Goal: Navigation & Orientation: Find specific page/section

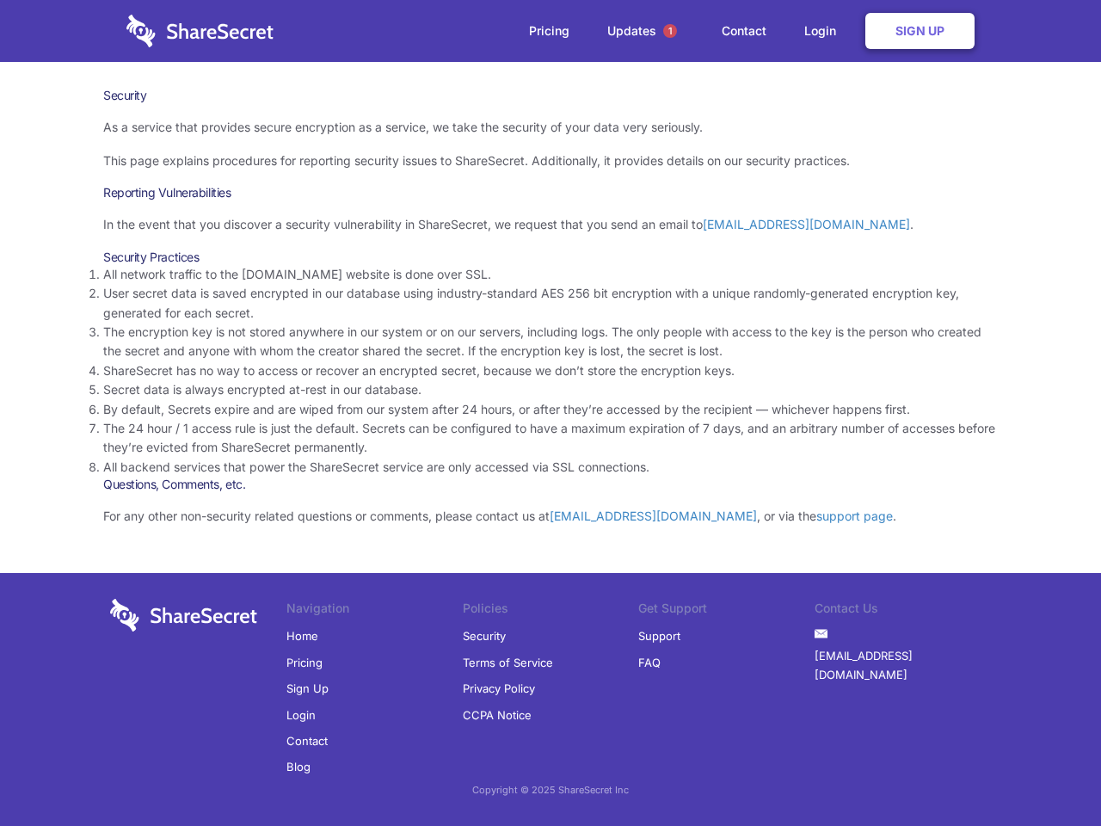
click at [551, 413] on li "By default, Secrets expire and are wiped from our system after 24 hours, or aft…" at bounding box center [550, 409] width 895 height 19
click at [670, 31] on span "1" at bounding box center [670, 31] width 14 height 14
